Goal: Use online tool/utility: Utilize a website feature to perform a specific function

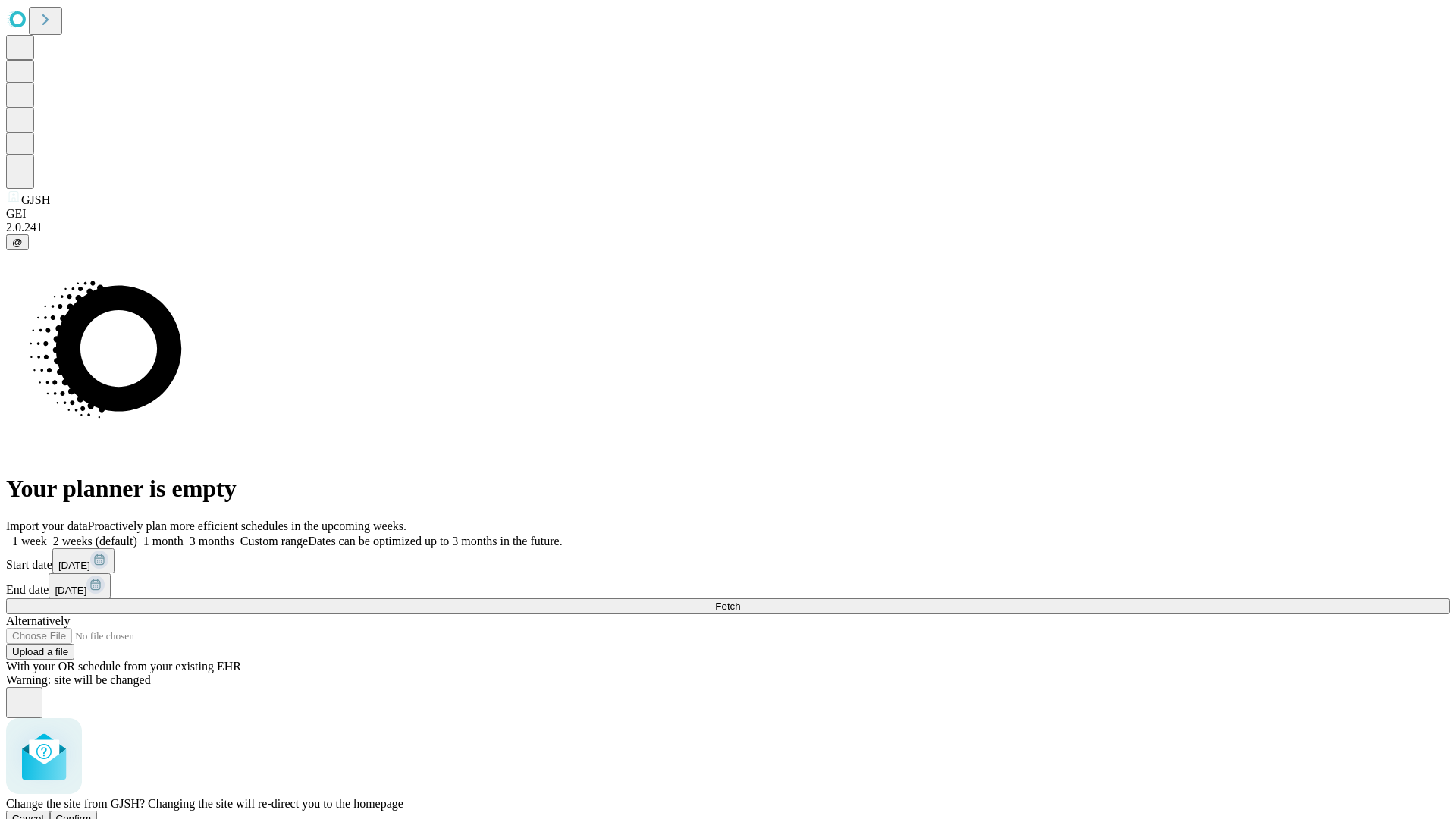
click at [92, 812] on span "Confirm" at bounding box center [74, 818] width 36 height 11
click at [47, 535] on label "1 week" at bounding box center [26, 541] width 41 height 13
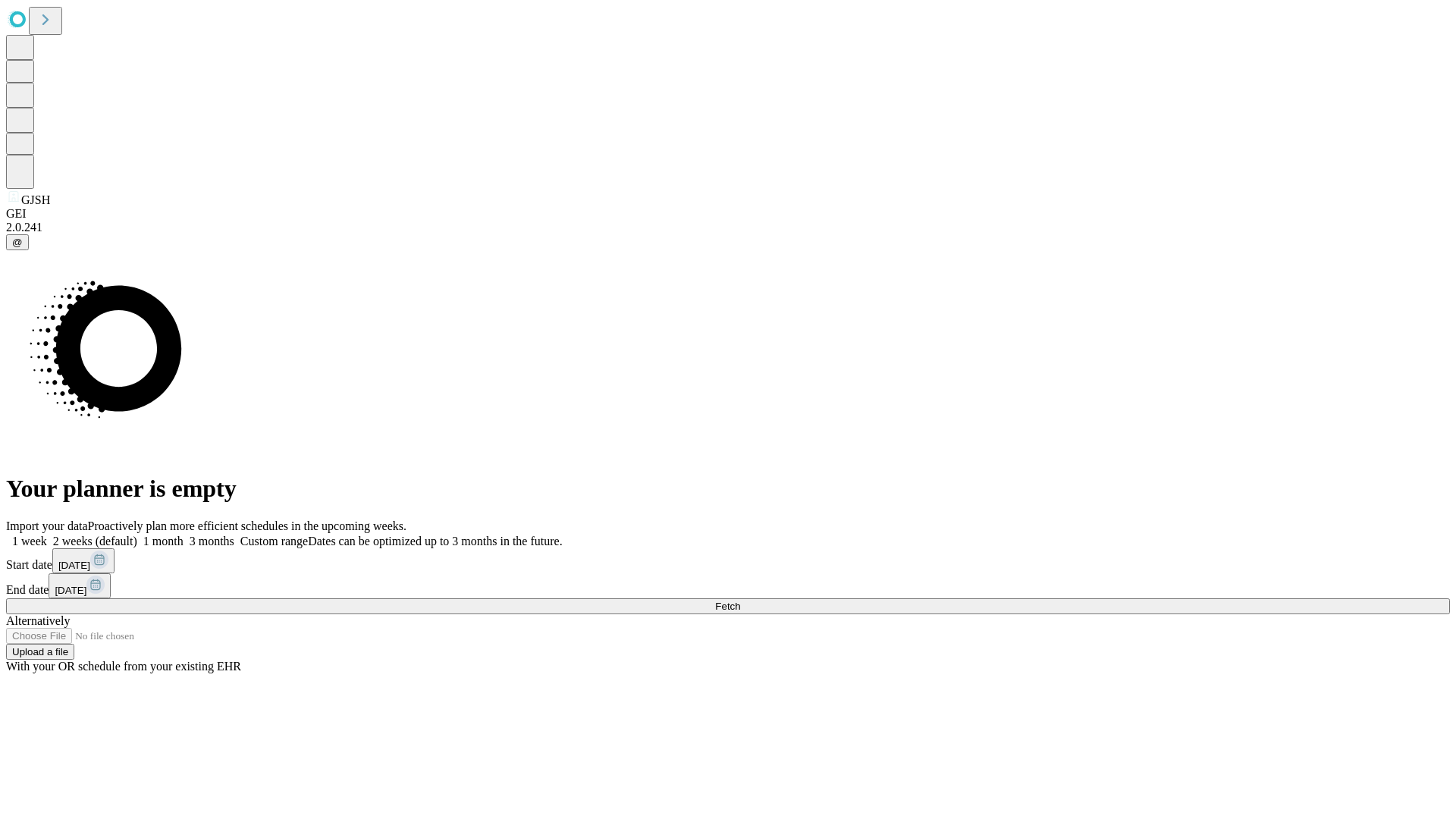
click at [740, 601] on span "Fetch" at bounding box center [727, 607] width 25 height 11
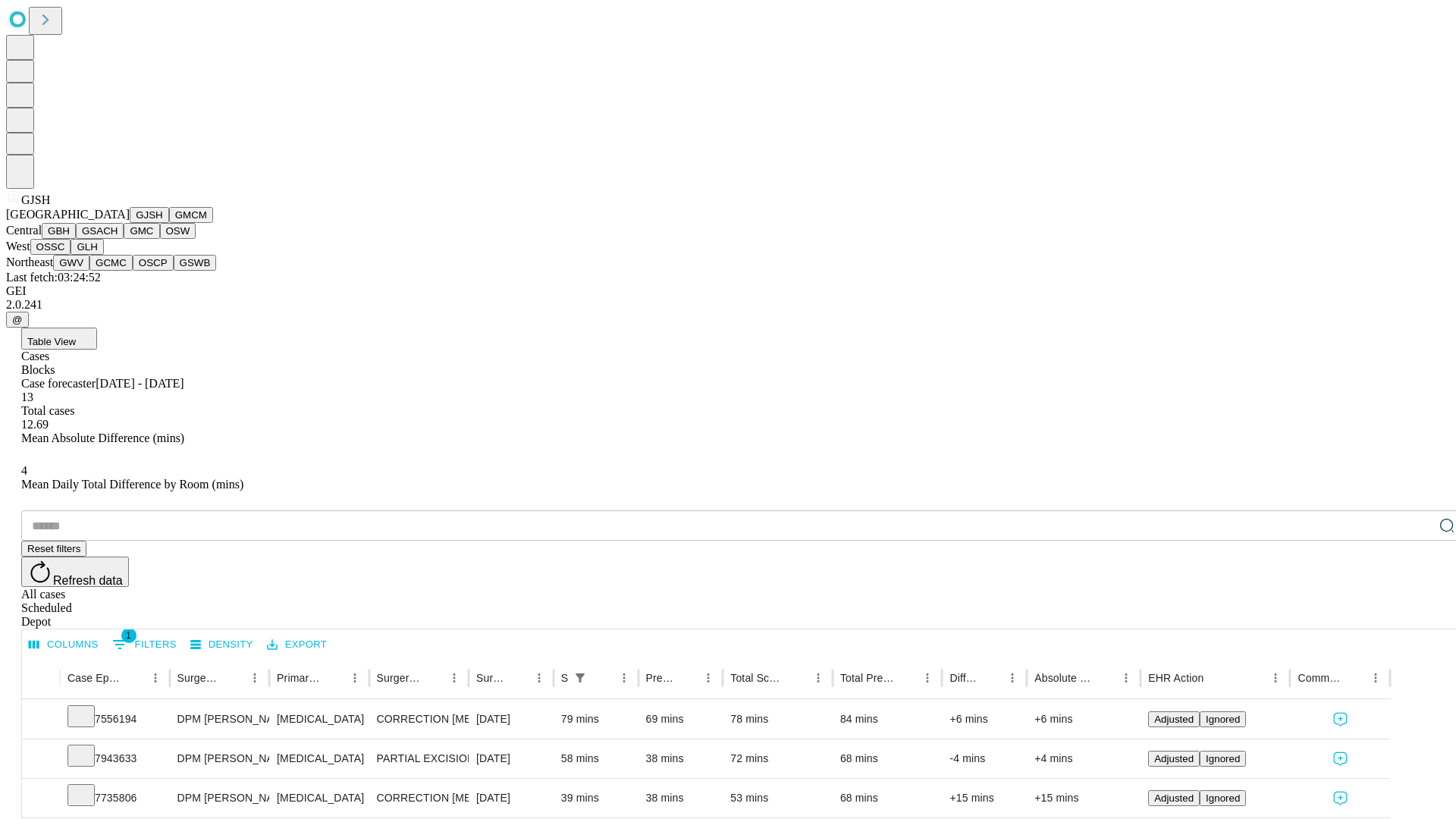
click at [169, 223] on button "GMCM" at bounding box center [191, 215] width 44 height 16
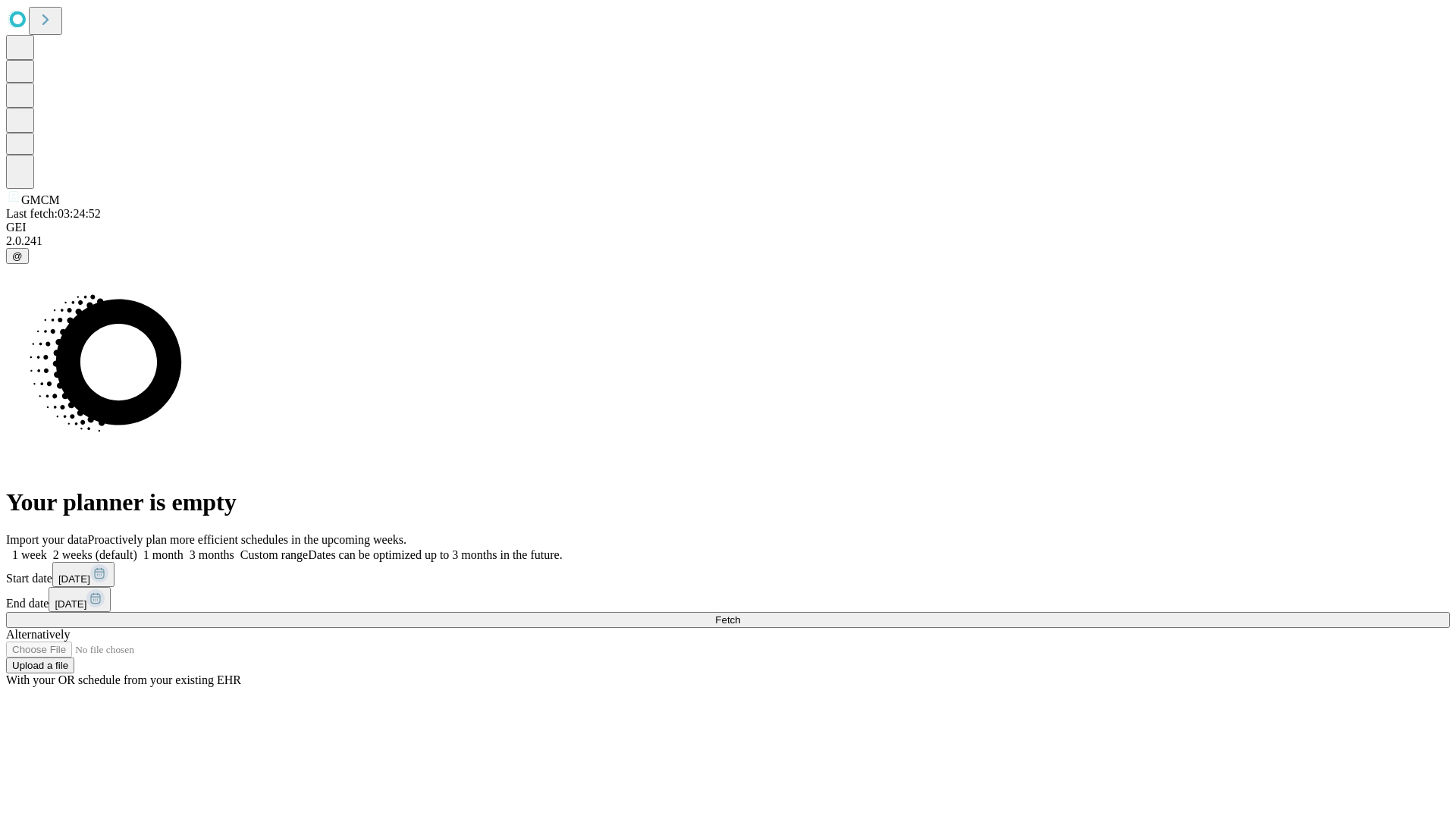
click at [740, 614] on span "Fetch" at bounding box center [727, 620] width 25 height 11
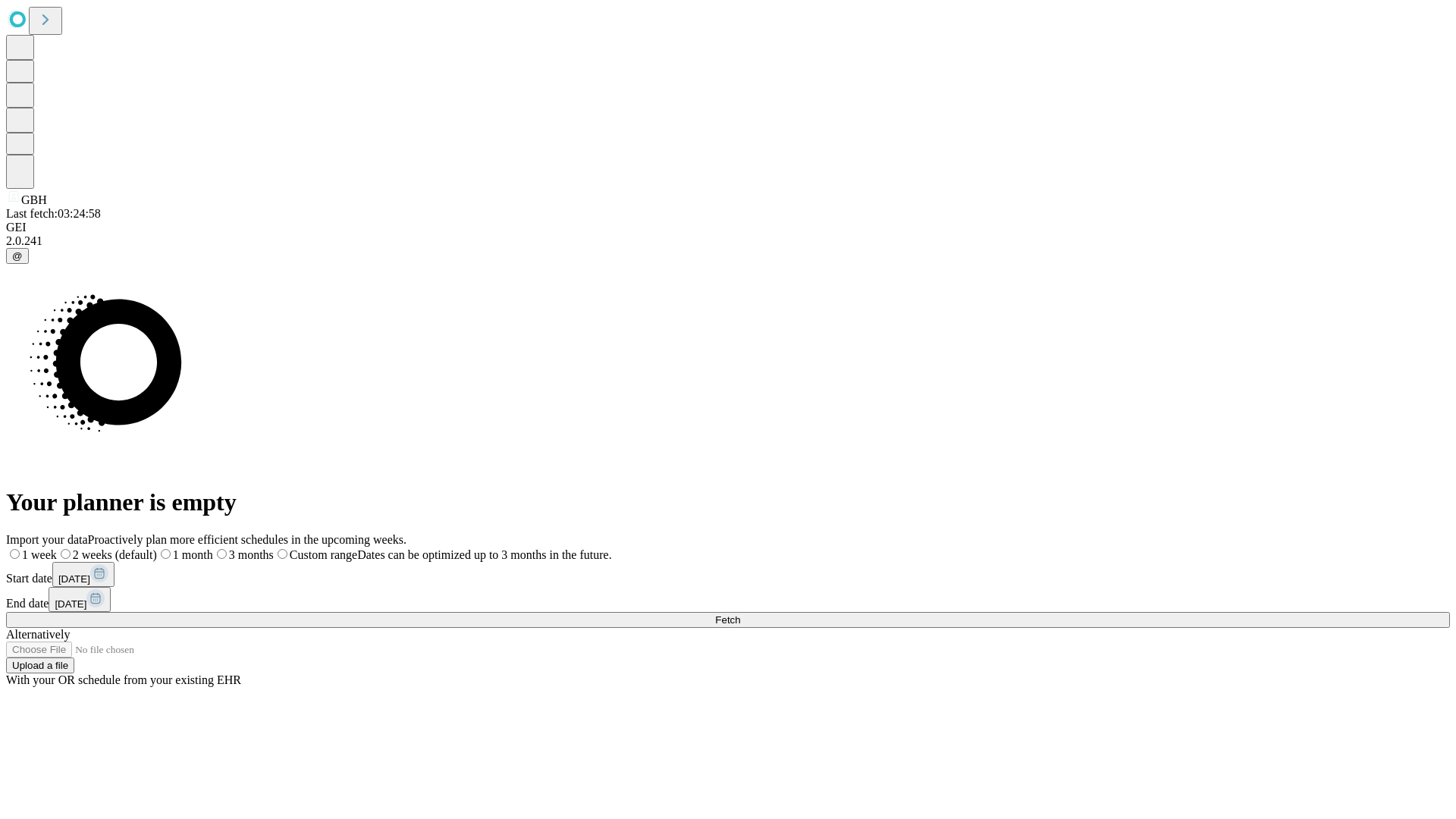
click at [740, 614] on span "Fetch" at bounding box center [727, 620] width 25 height 11
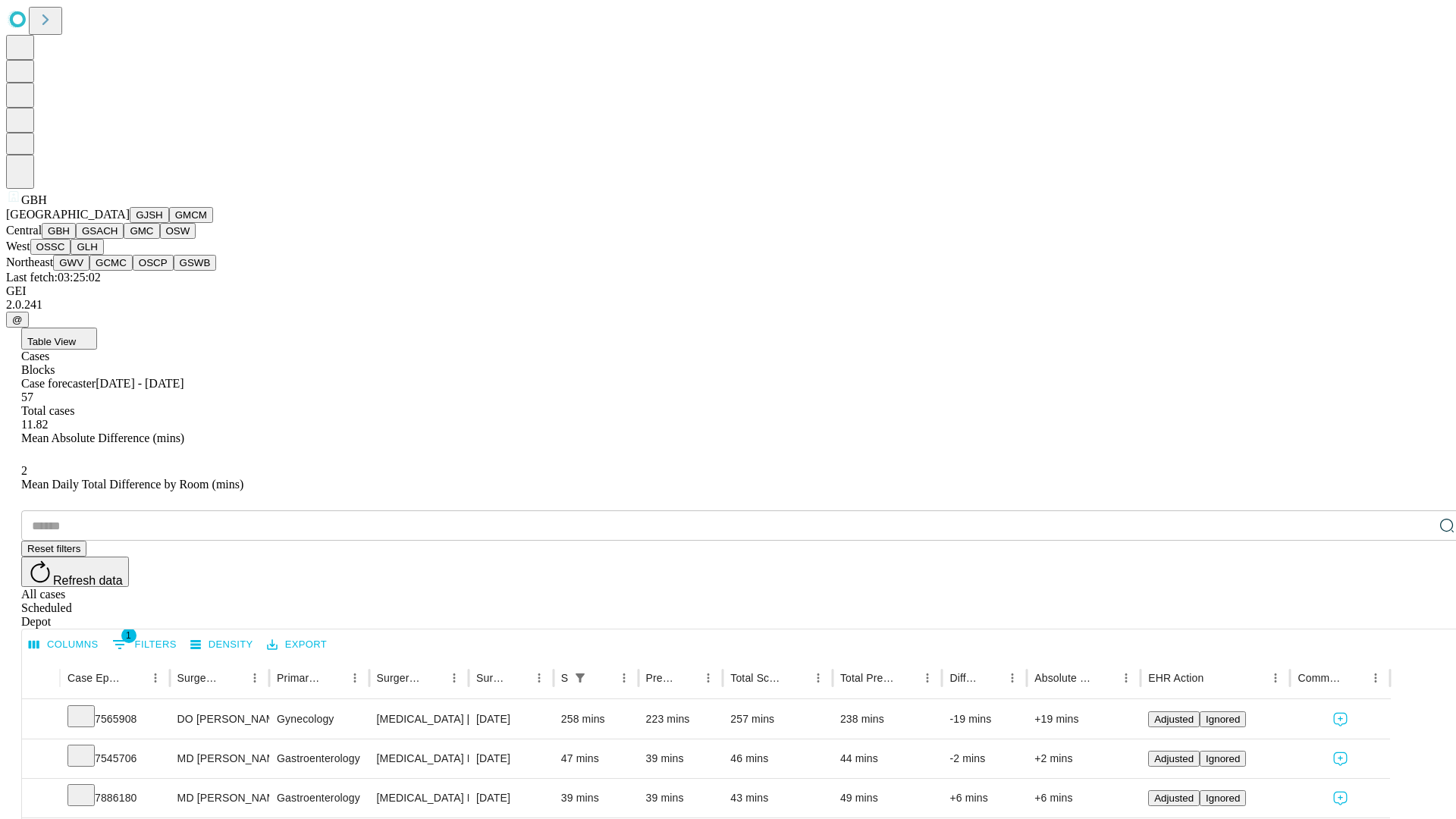
click at [117, 239] on button "GSACH" at bounding box center [99, 231] width 48 height 16
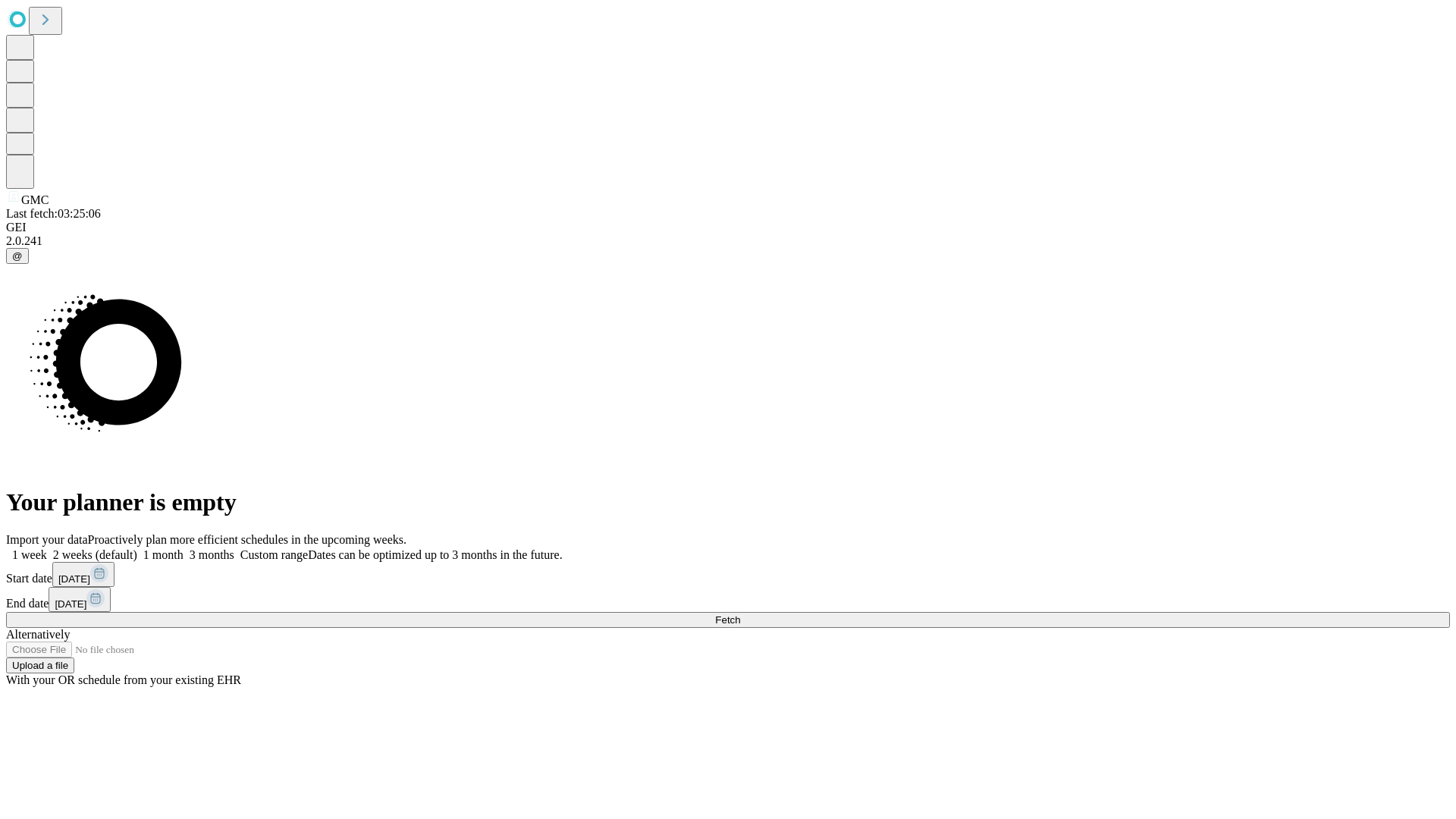
click at [47, 548] on label "1 week" at bounding box center [26, 554] width 41 height 13
click at [740, 614] on span "Fetch" at bounding box center [727, 620] width 25 height 11
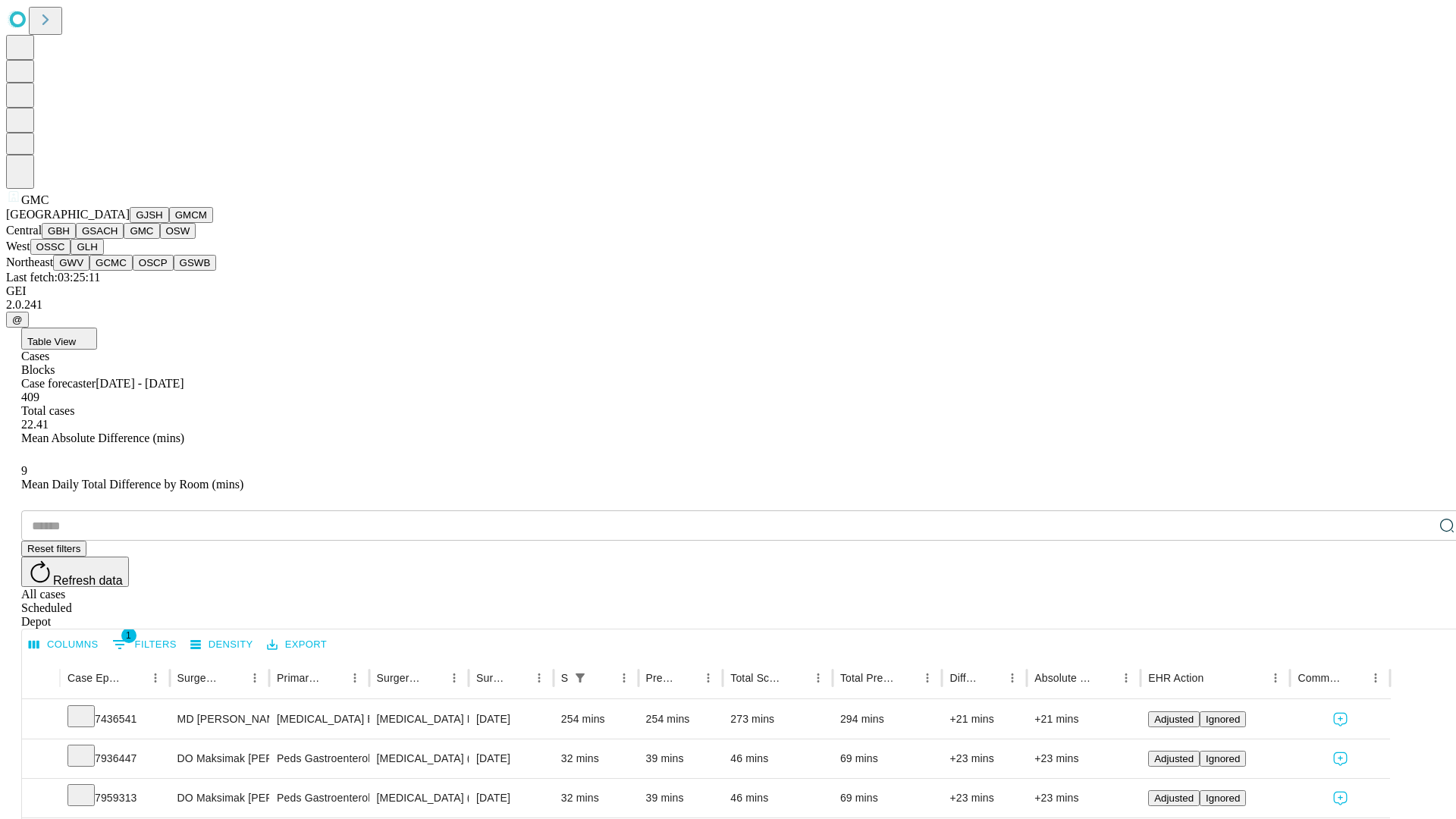
click at [160, 239] on button "OSW" at bounding box center [178, 231] width 37 height 16
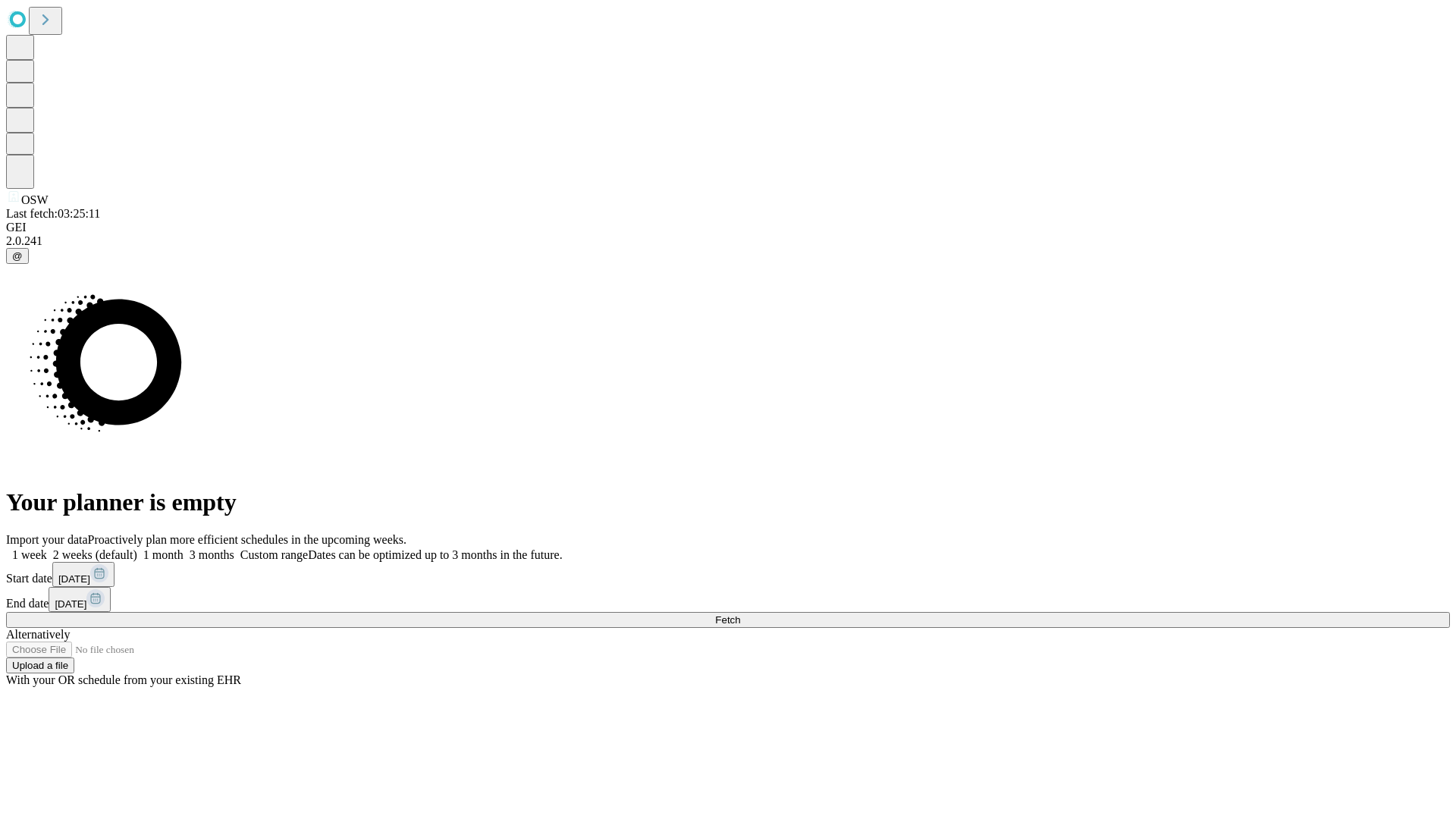
click at [47, 548] on label "1 week" at bounding box center [26, 554] width 41 height 13
click at [740, 614] on span "Fetch" at bounding box center [727, 620] width 25 height 11
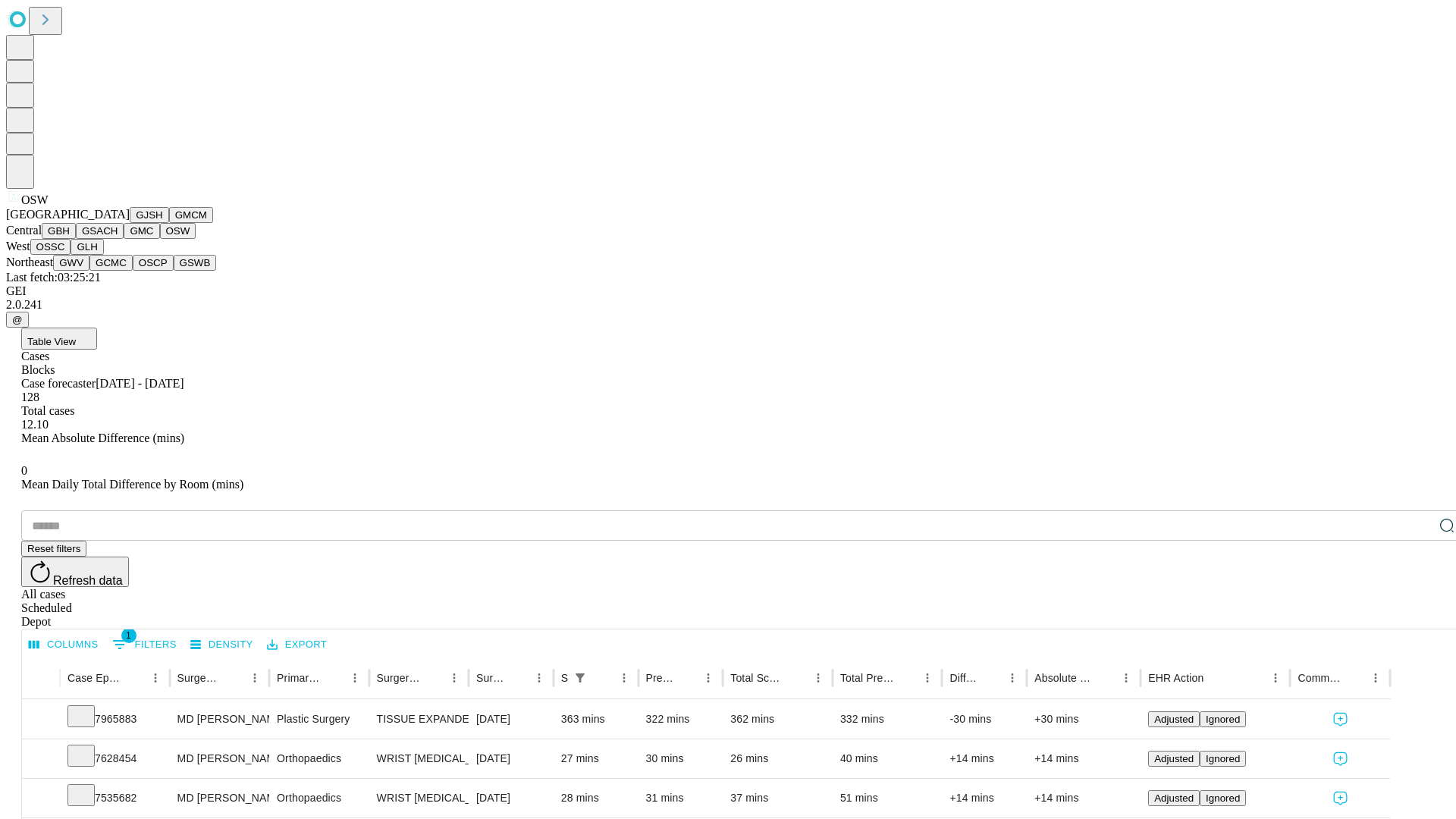
click at [72, 255] on button "OSSC" at bounding box center [50, 247] width 41 height 16
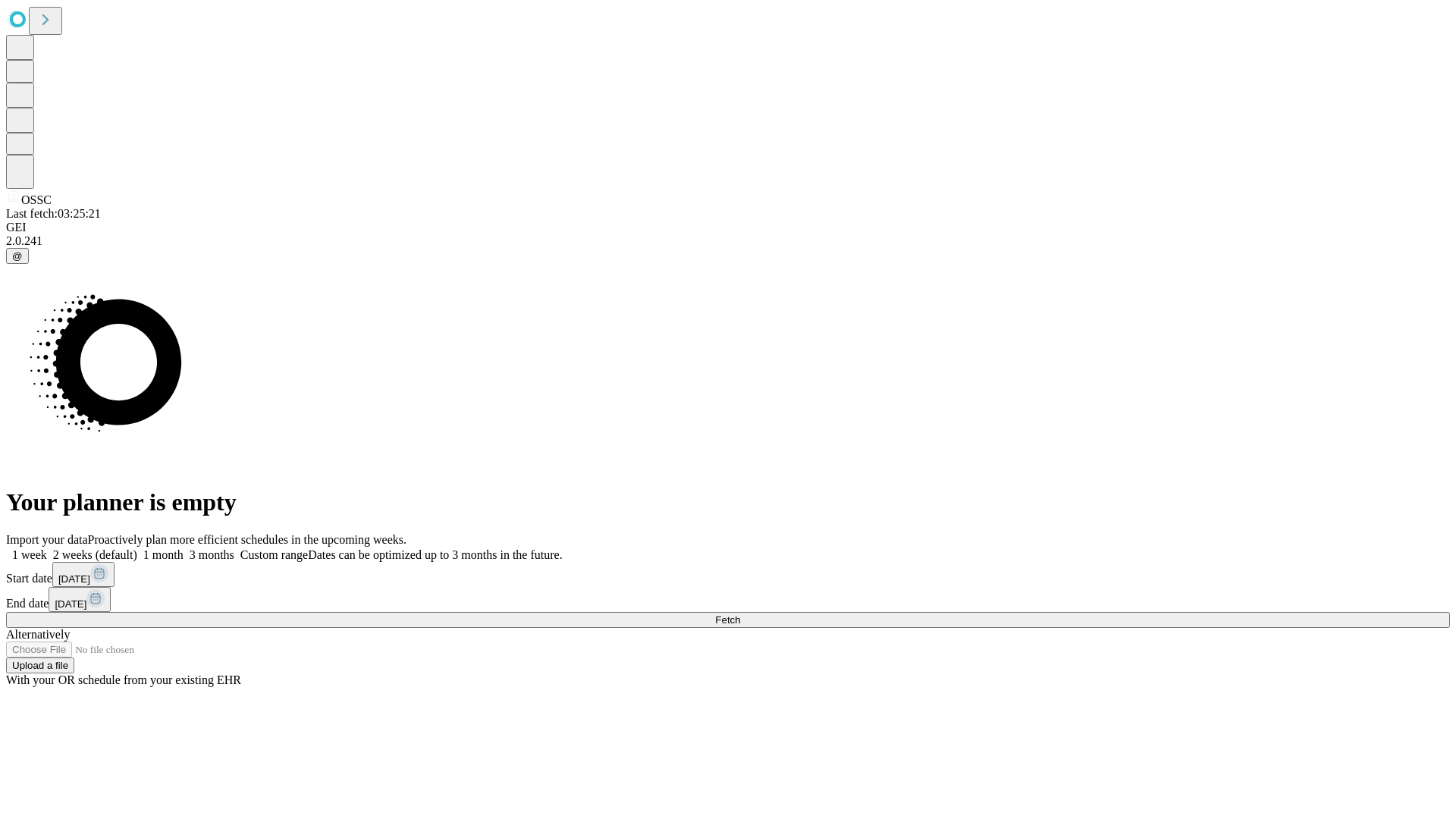
click at [740, 614] on span "Fetch" at bounding box center [727, 620] width 25 height 11
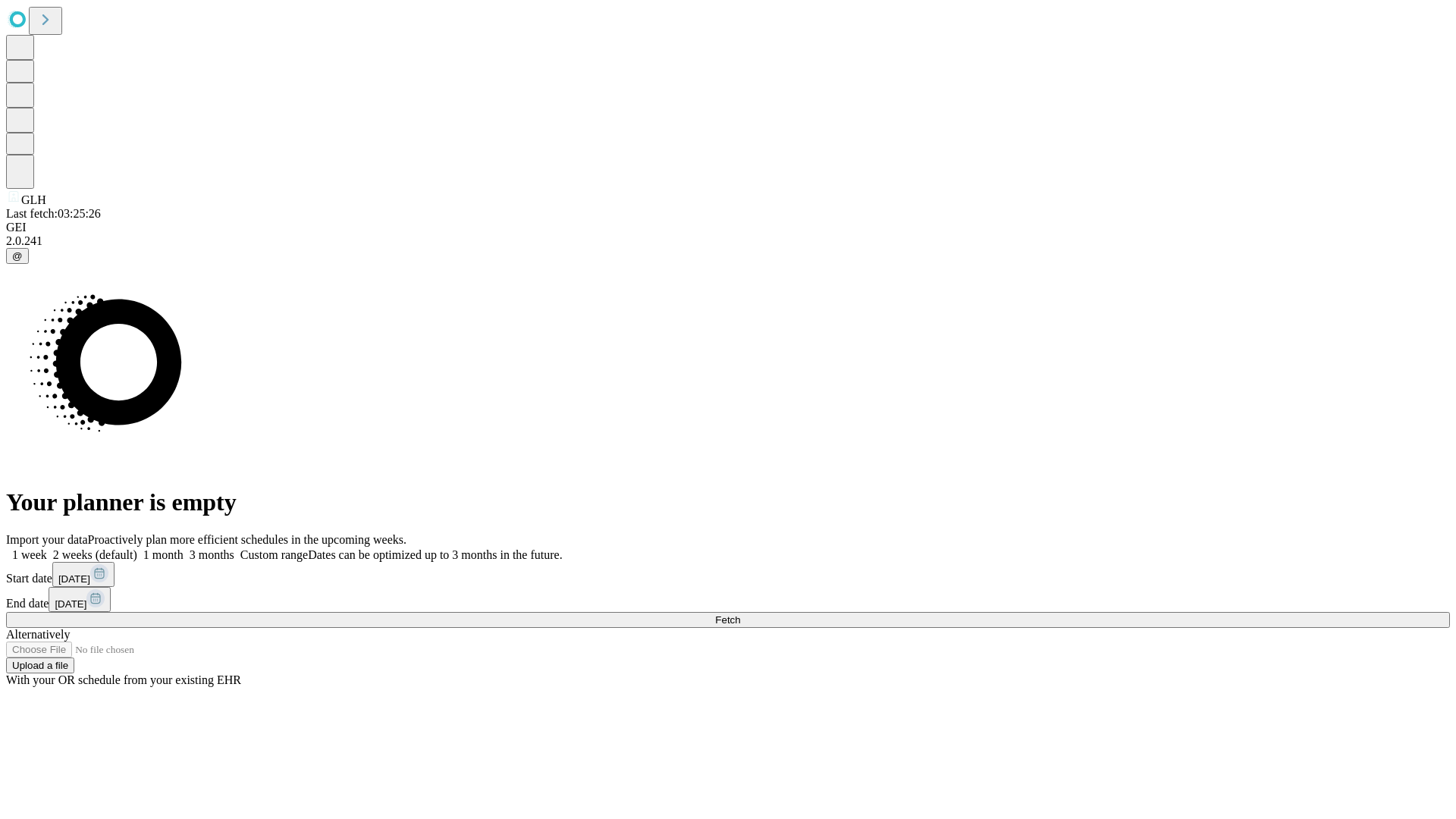
click at [47, 548] on label "1 week" at bounding box center [26, 554] width 41 height 13
click at [740, 614] on span "Fetch" at bounding box center [727, 620] width 25 height 11
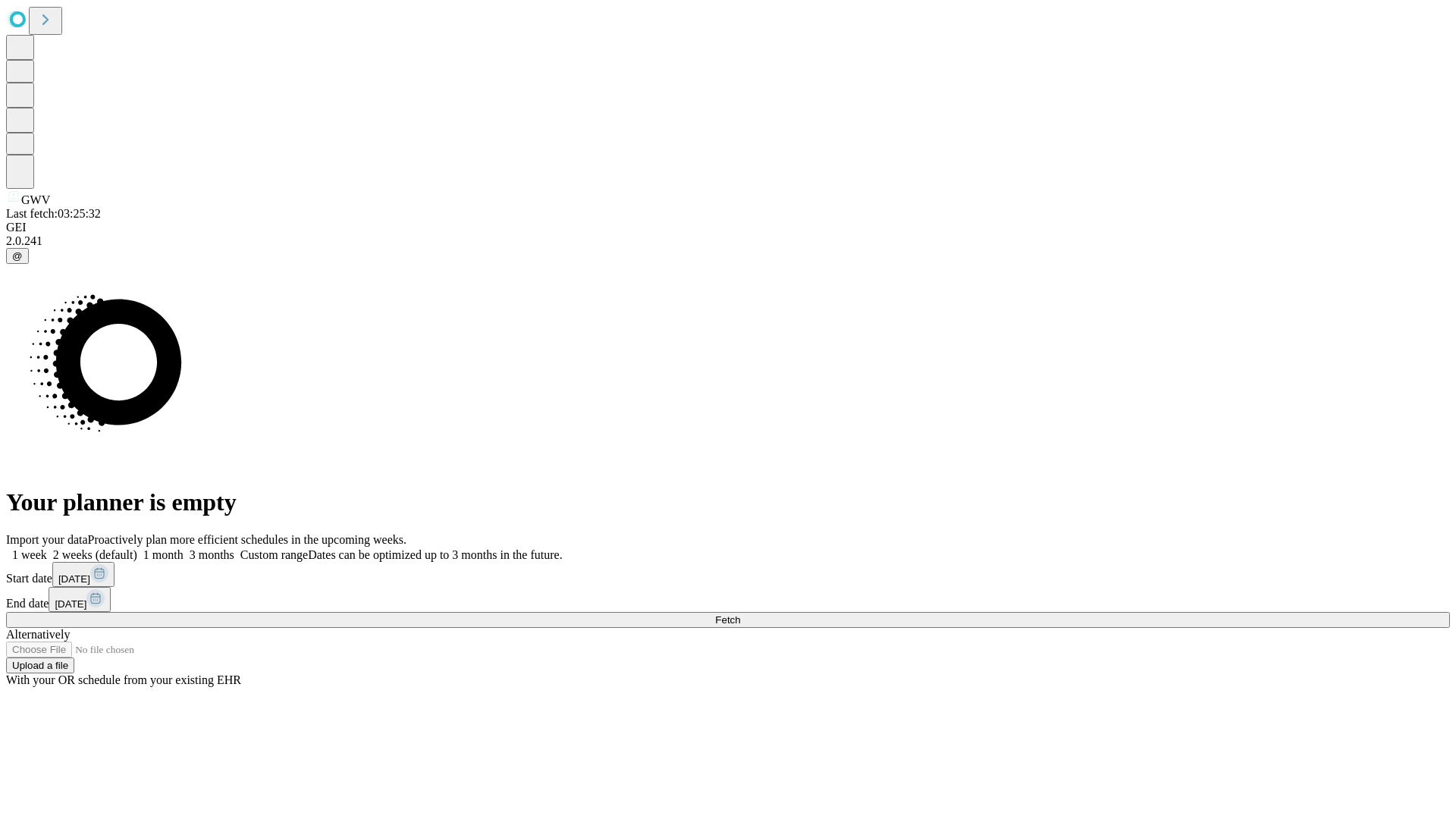
click at [47, 548] on label "1 week" at bounding box center [26, 554] width 41 height 13
click at [740, 614] on span "Fetch" at bounding box center [727, 620] width 25 height 11
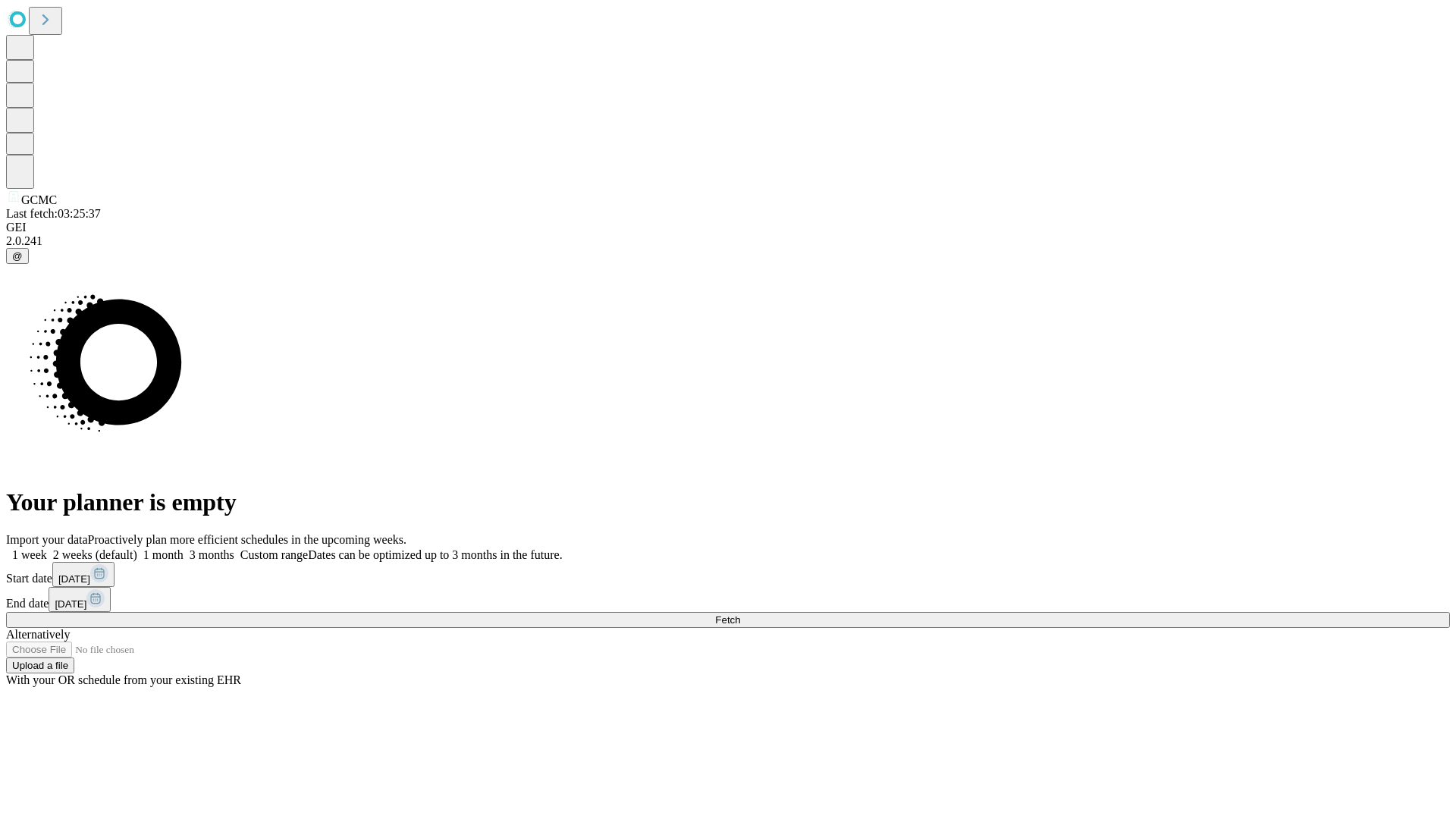
click at [47, 548] on label "1 week" at bounding box center [26, 554] width 41 height 13
click at [740, 614] on span "Fetch" at bounding box center [727, 620] width 25 height 11
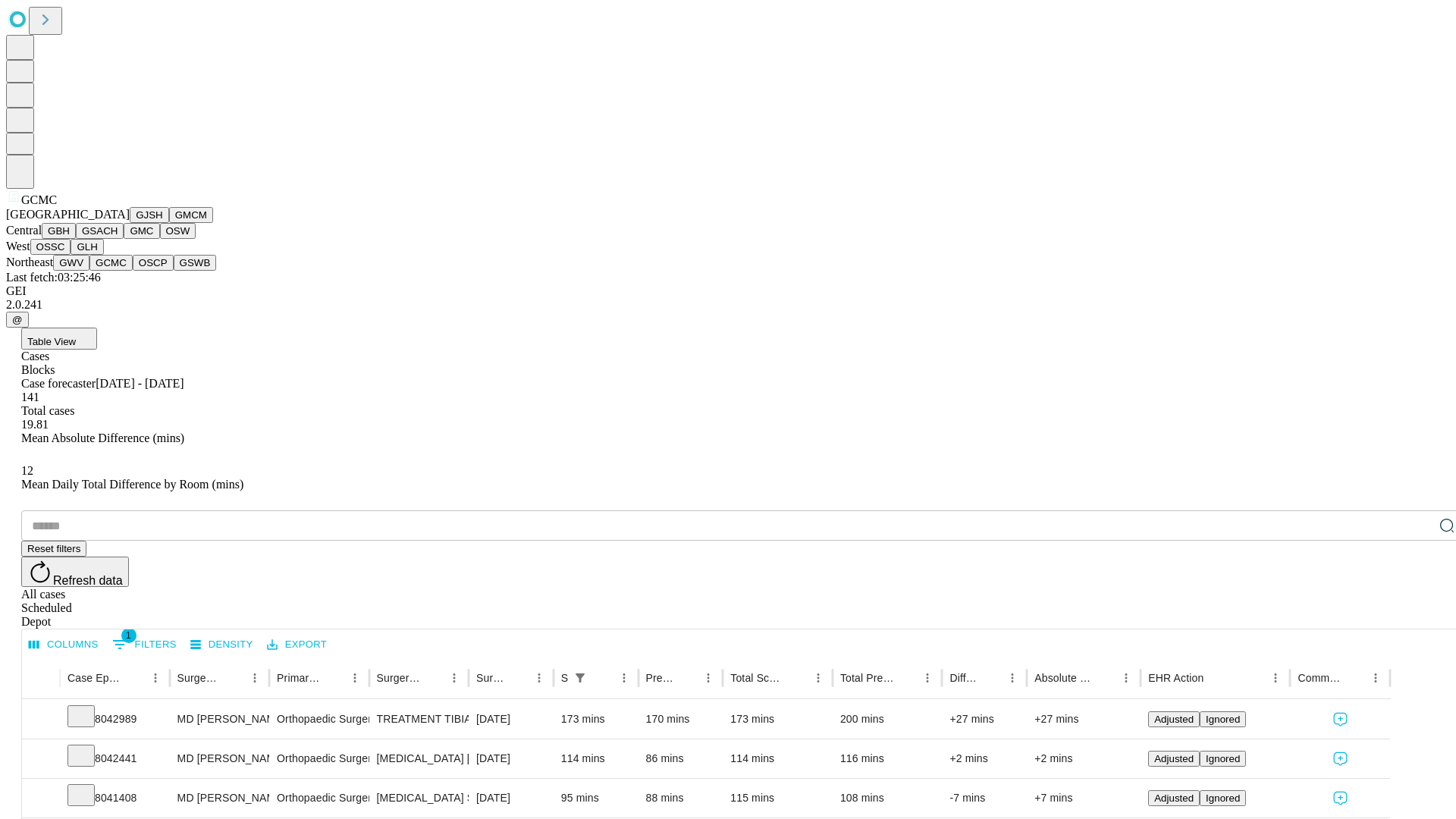
click at [133, 270] on button "OSCP" at bounding box center [153, 263] width 41 height 16
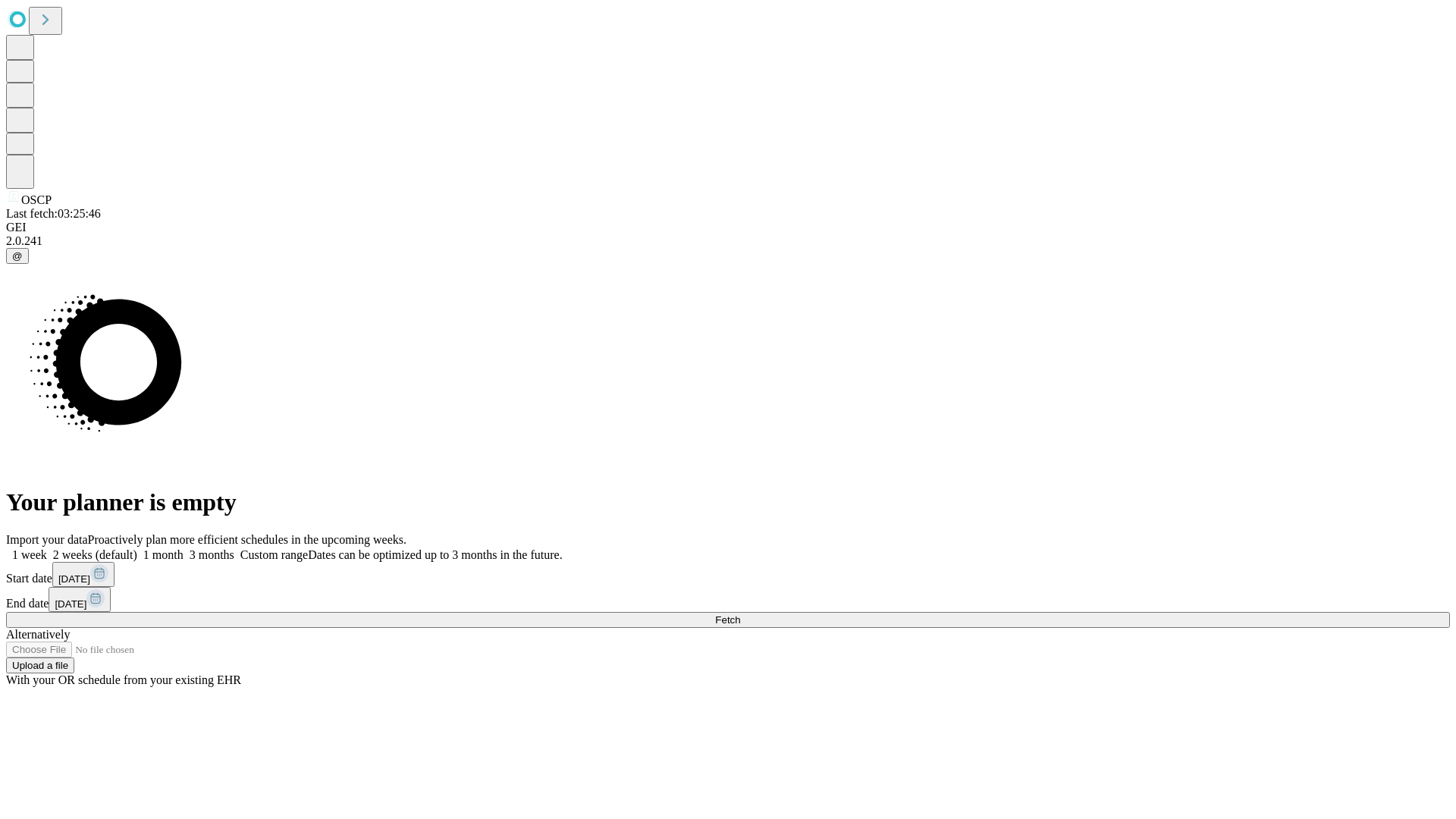
click at [47, 548] on label "1 week" at bounding box center [26, 554] width 41 height 13
click at [740, 614] on span "Fetch" at bounding box center [727, 620] width 25 height 11
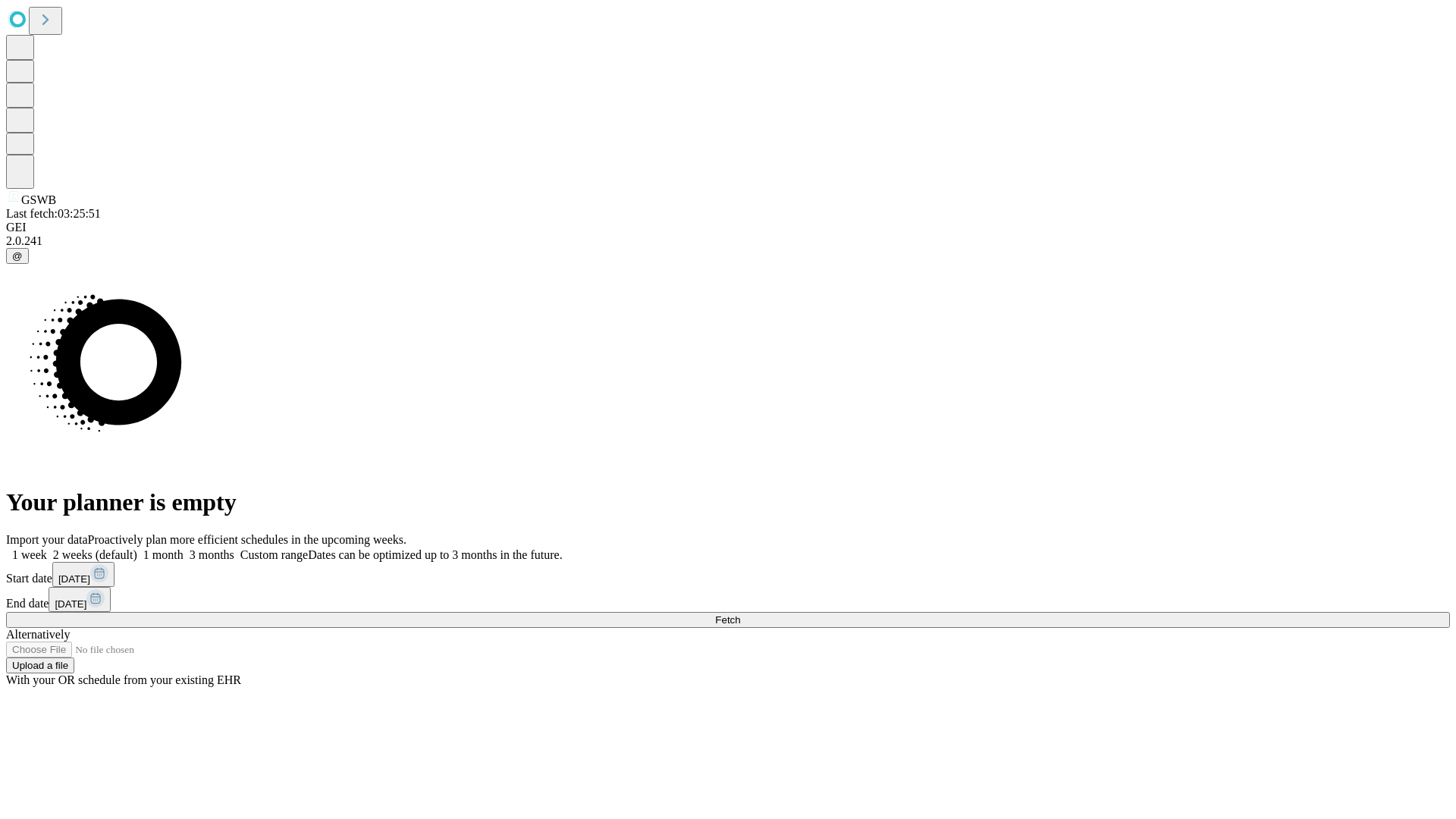
click at [47, 548] on label "1 week" at bounding box center [26, 554] width 41 height 13
click at [740, 614] on span "Fetch" at bounding box center [727, 620] width 25 height 11
